Goal: Find specific page/section: Find specific page/section

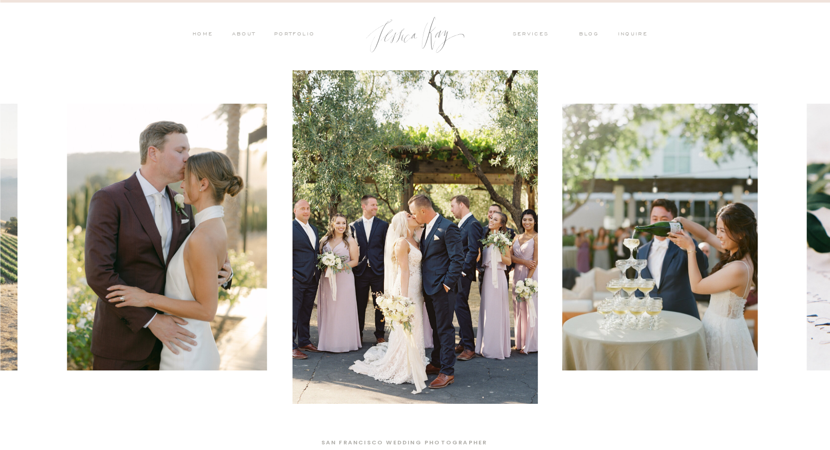
click at [630, 34] on nav "inquire" at bounding box center [635, 34] width 35 height 9
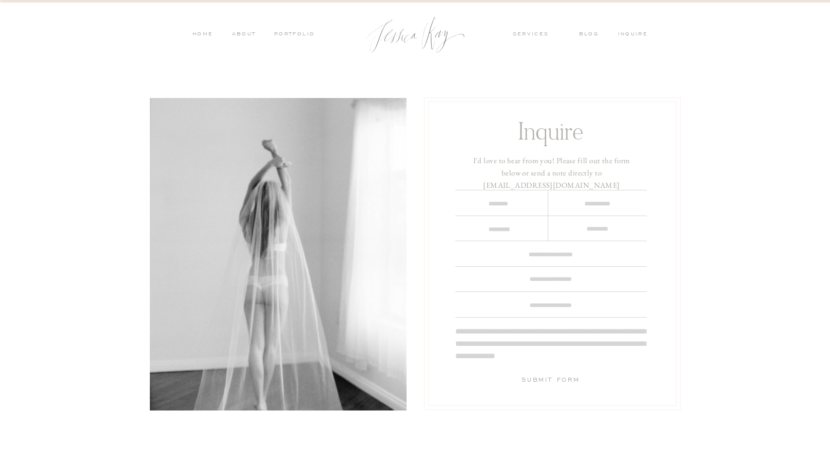
click at [240, 31] on nav "ABOUT" at bounding box center [242, 34] width 27 height 9
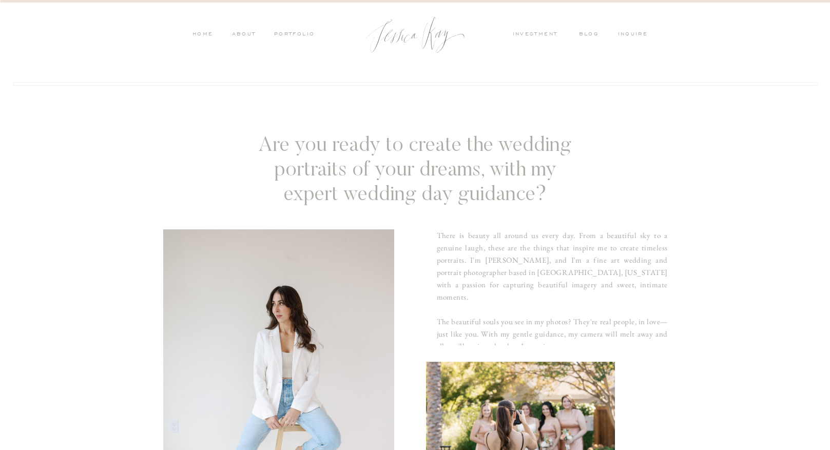
click at [529, 34] on nav "investment" at bounding box center [538, 34] width 50 height 9
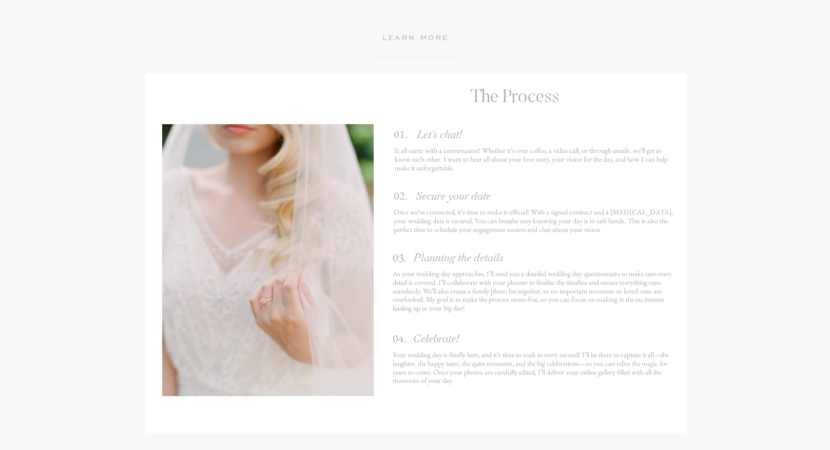
scroll to position [1328, 0]
